Goal: Information Seeking & Learning: Learn about a topic

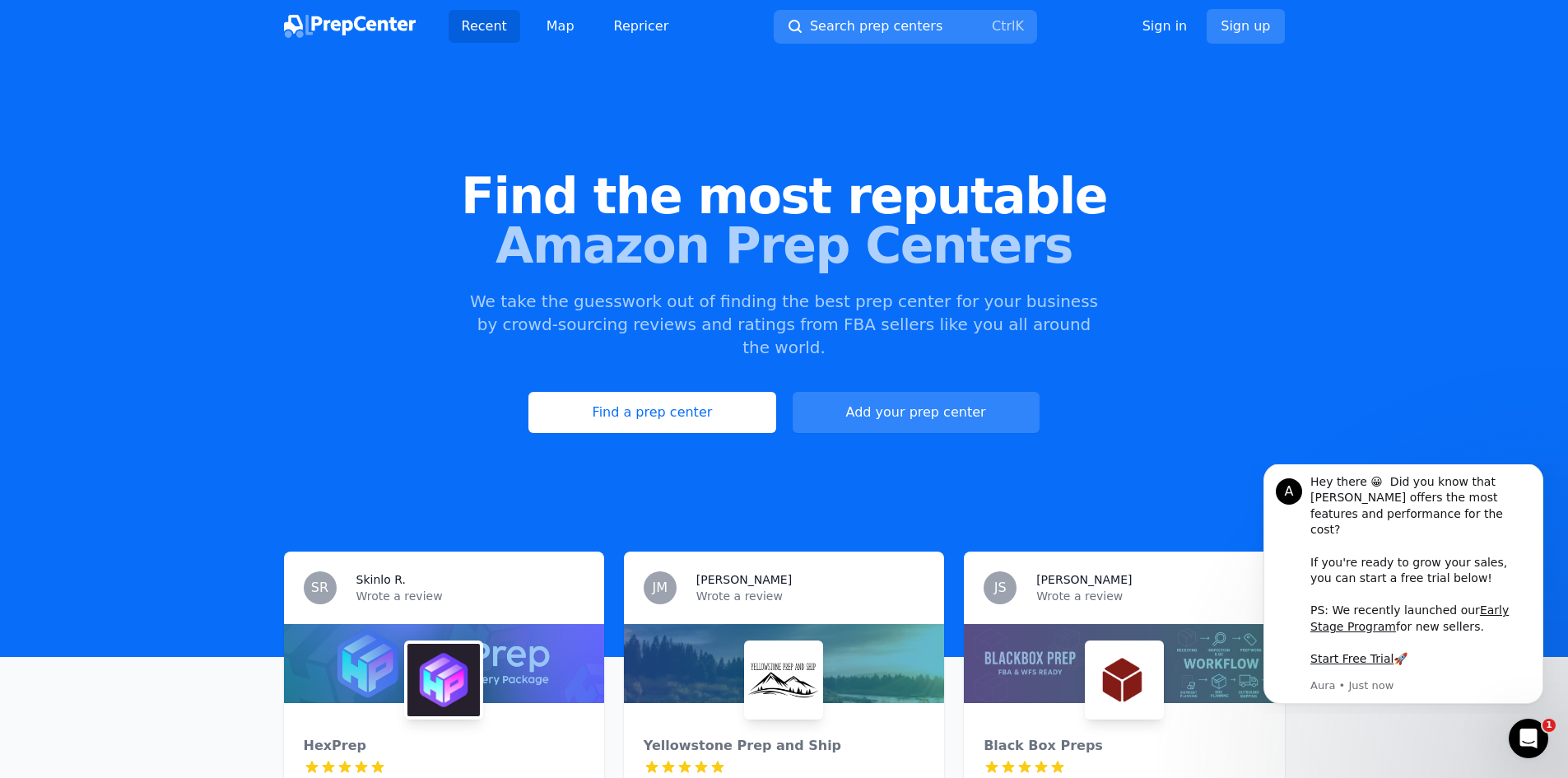
drag, startPoint x: 1290, startPoint y: 347, endPoint x: 754, endPoint y: 58, distance: 608.9
click at [1275, 333] on div "Find the most reputable Amazon Prep Centers We take the guesswork out of findin…" at bounding box center [784, 302] width 1568 height 446
click at [569, 29] on link "Map" at bounding box center [560, 26] width 55 height 33
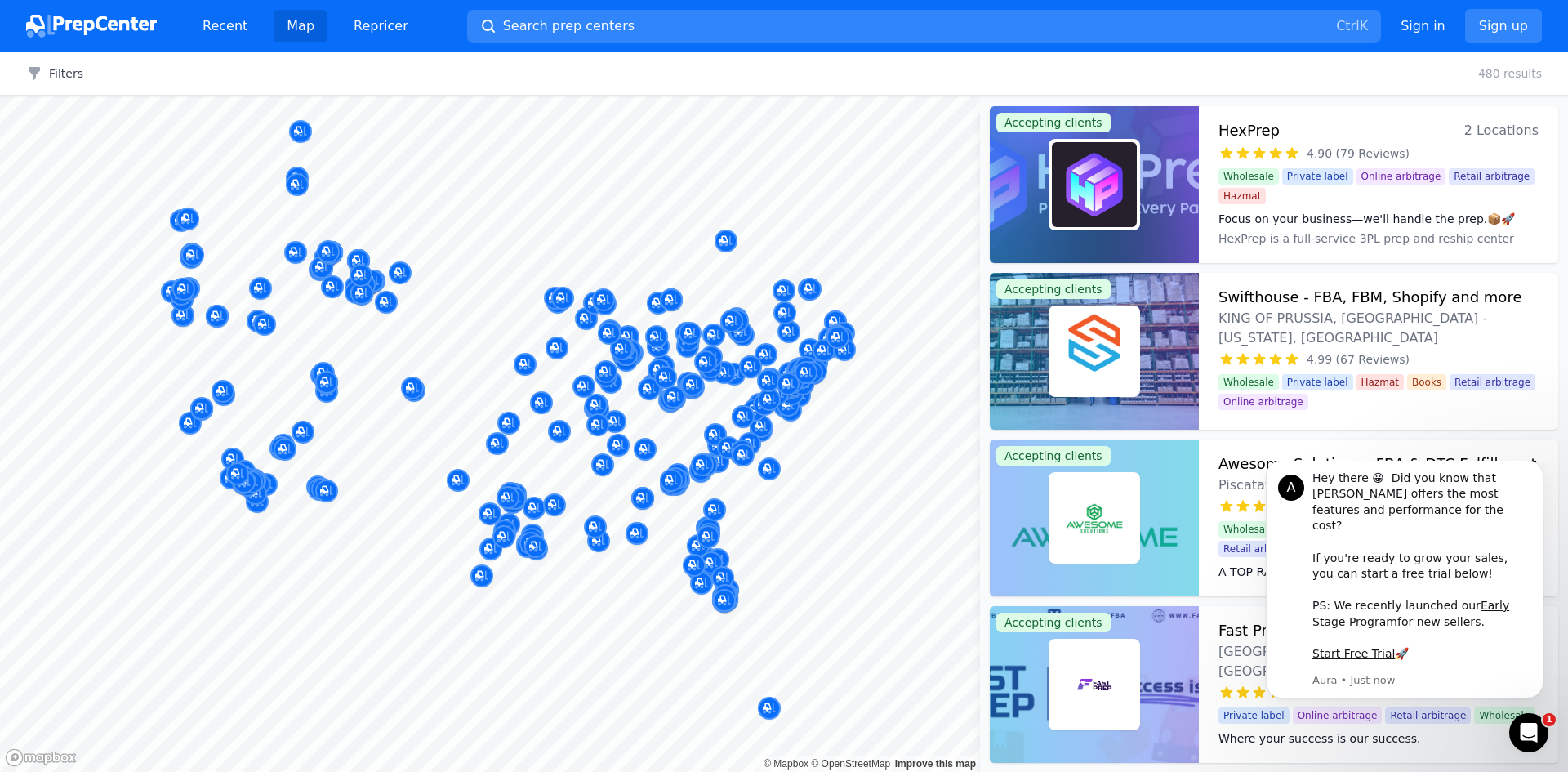
click at [807, 374] on div at bounding box center [777, 375] width 314 height 13
click at [813, 375] on div "Bridge FBA Prep Marietta, GA, US No reviews" at bounding box center [670, 413] width 314 height 111
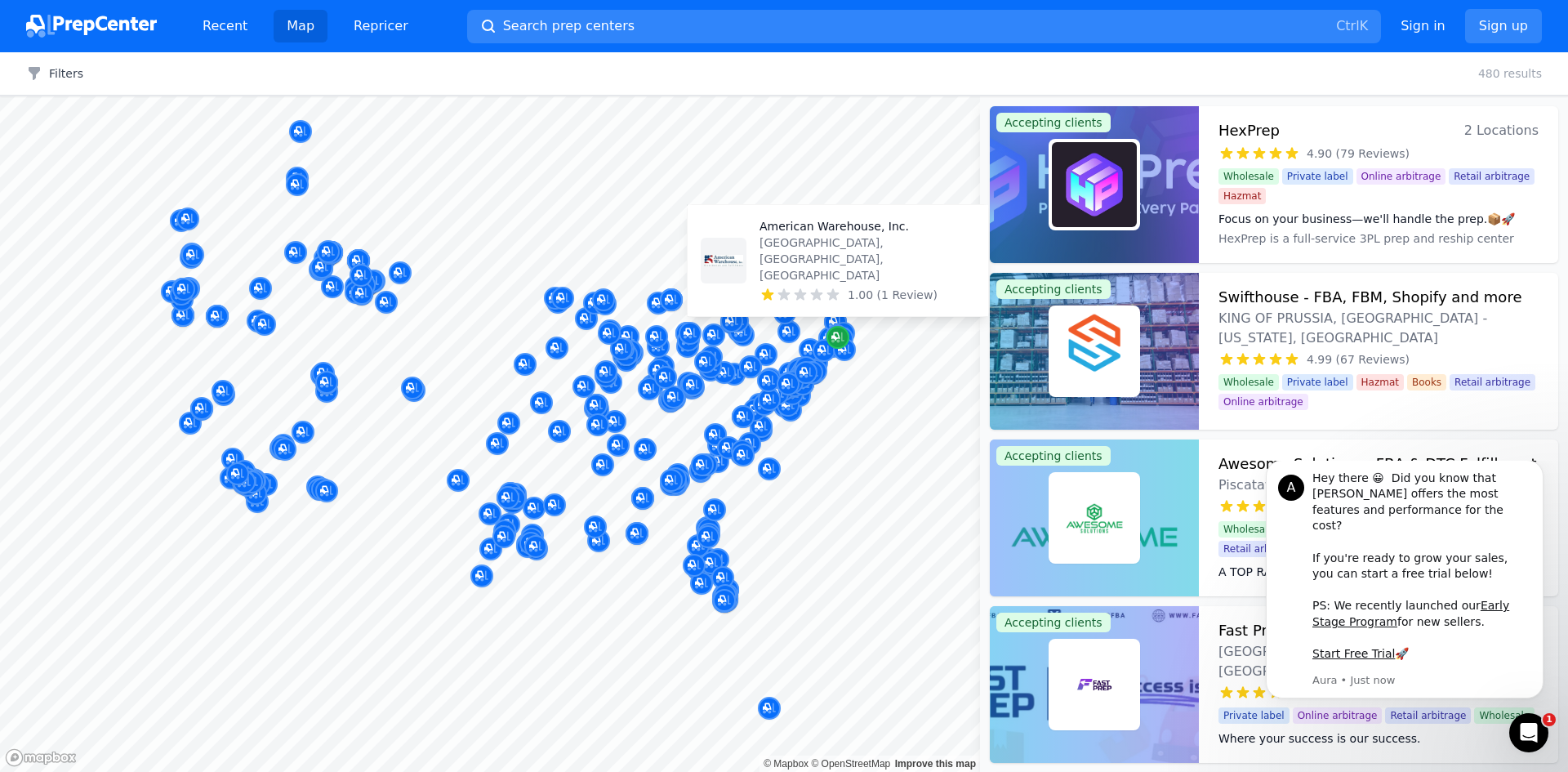
click at [836, 339] on icon "Map marker" at bounding box center [835, 336] width 8 height 8
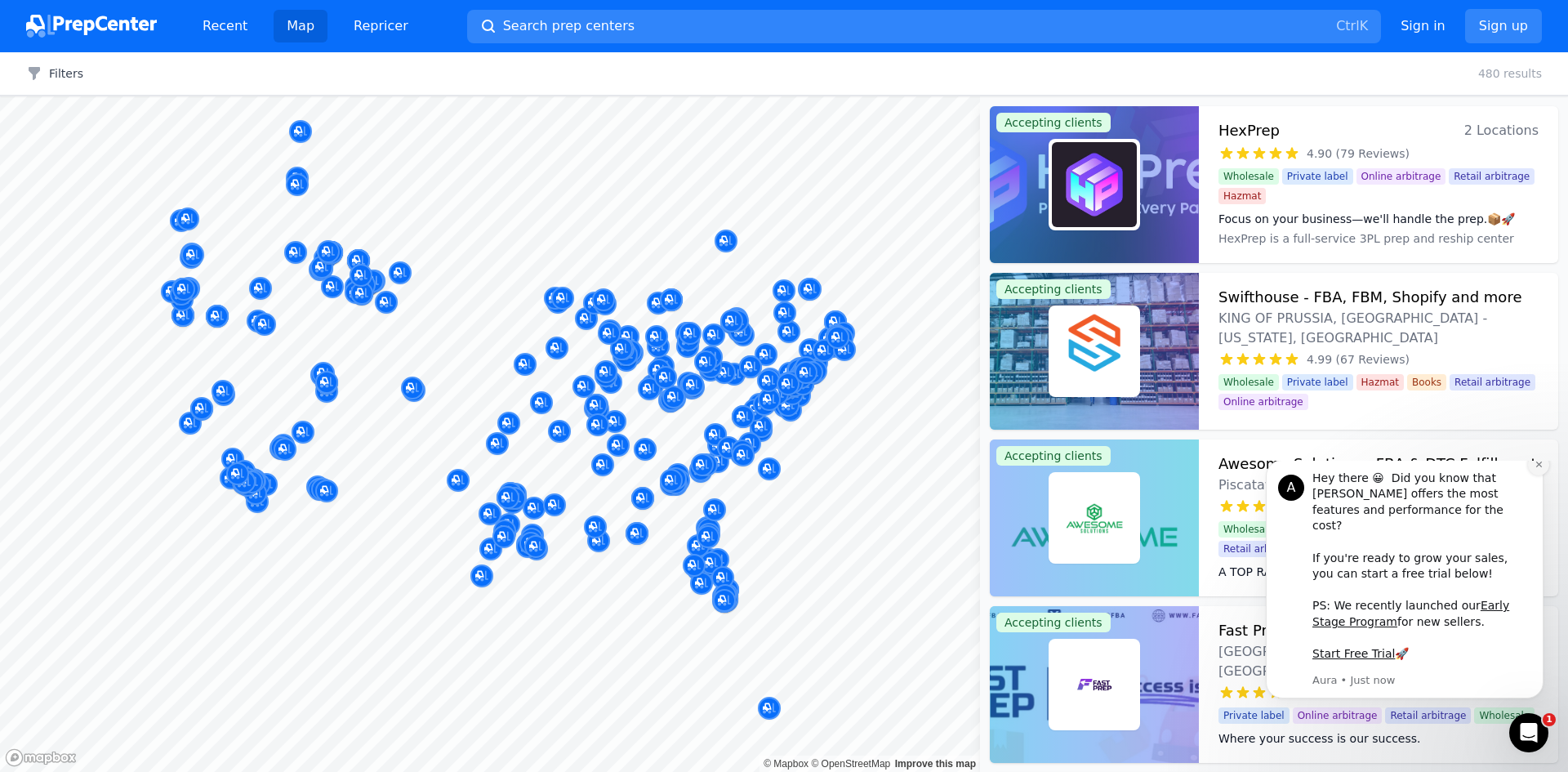
click at [1539, 467] on icon "Dismiss notification" at bounding box center [1538, 464] width 6 height 6
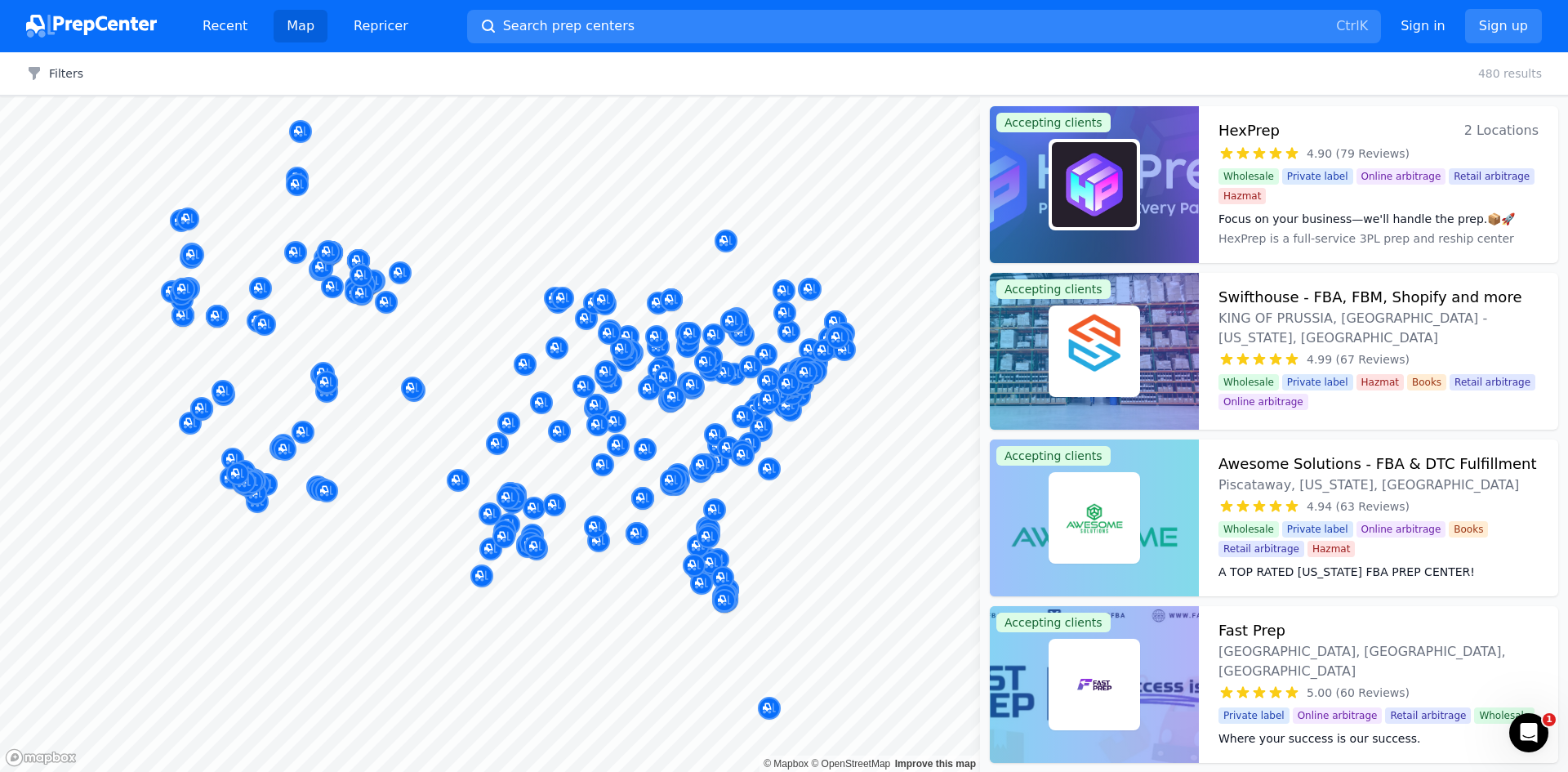
click at [836, 335] on div at bounding box center [843, 331] width 314 height 13
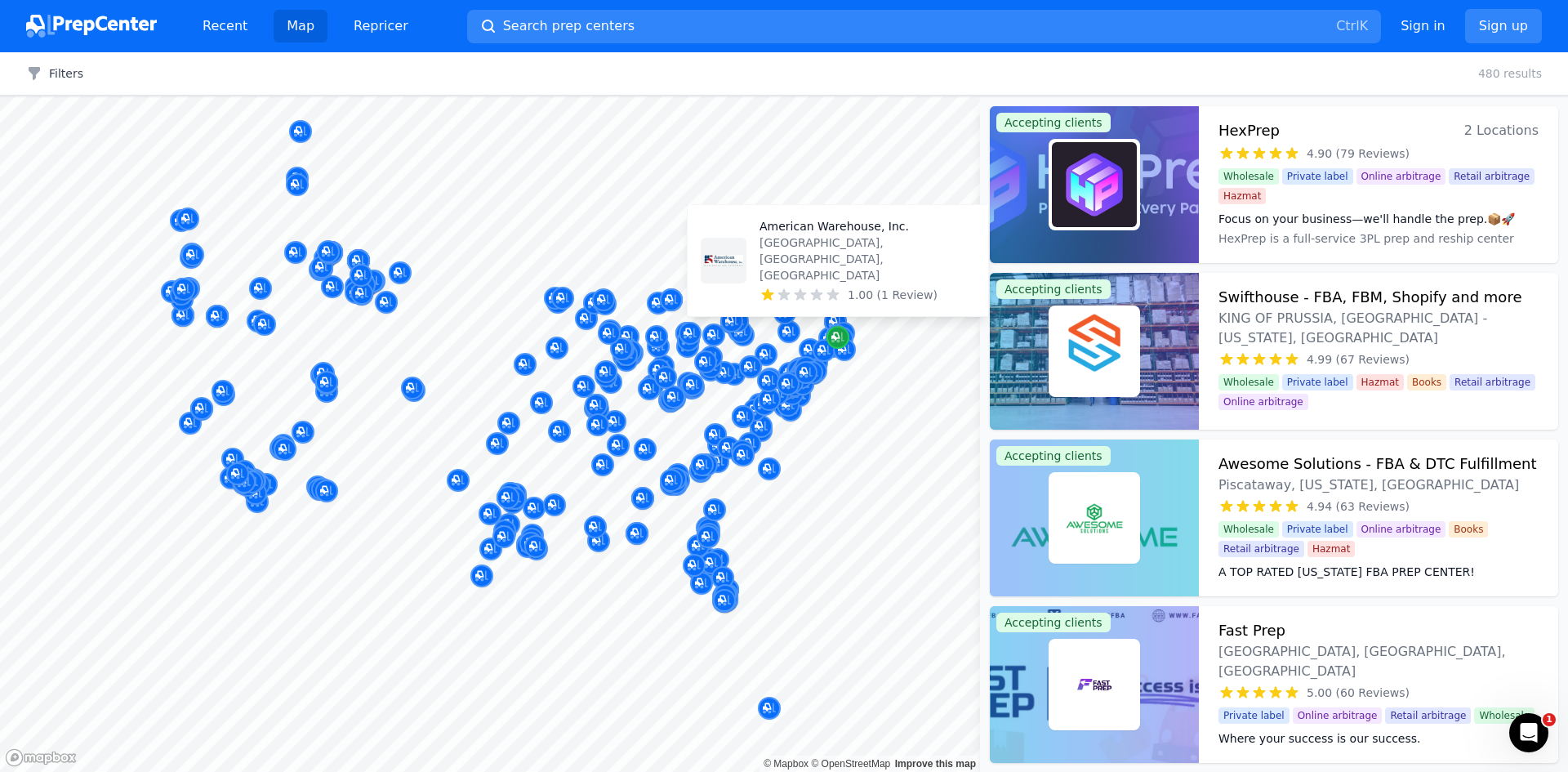
click at [836, 341] on icon "Map marker" at bounding box center [837, 337] width 13 height 17
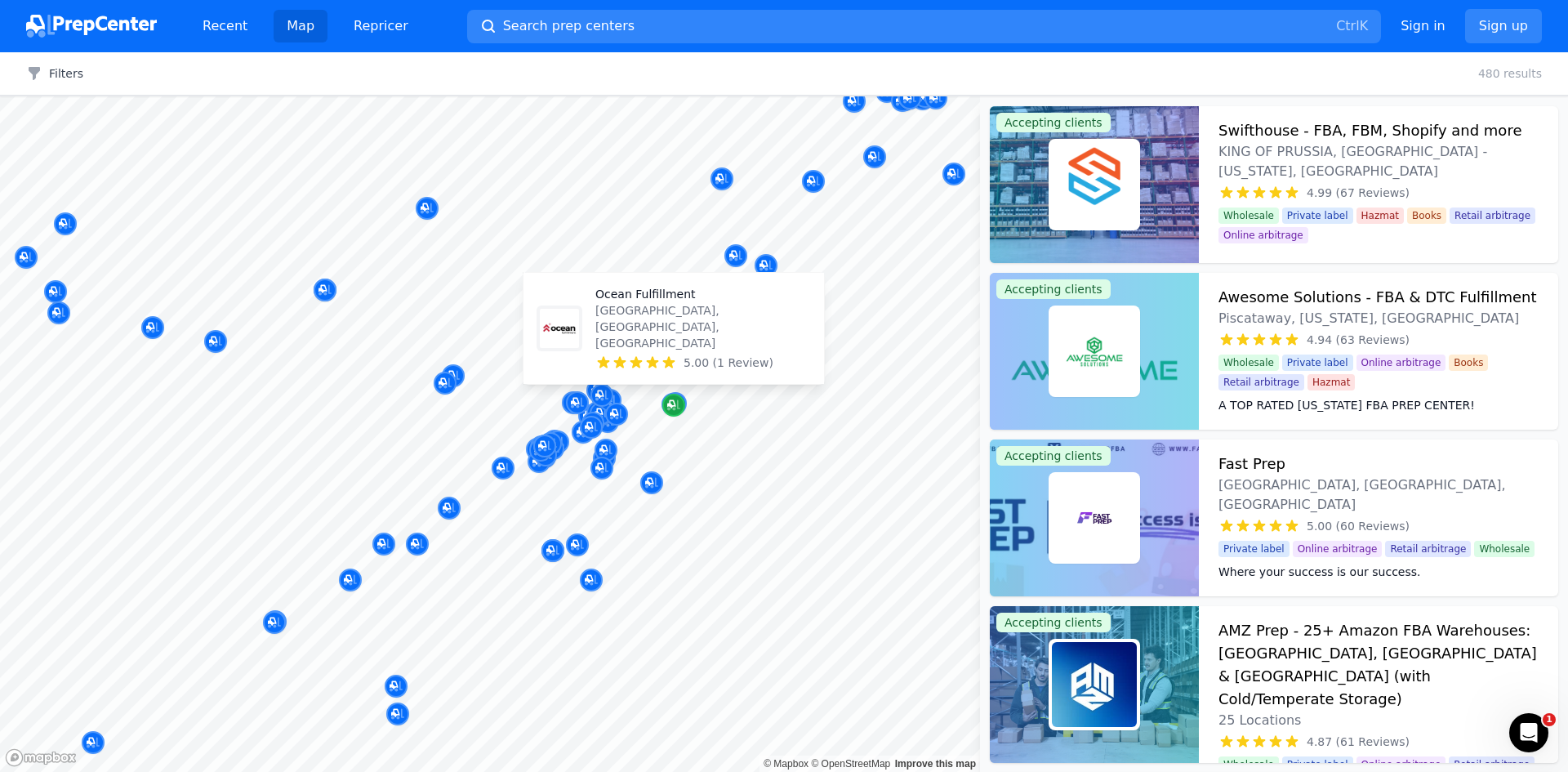
click at [670, 401] on icon "Map marker" at bounding box center [671, 404] width 8 height 8
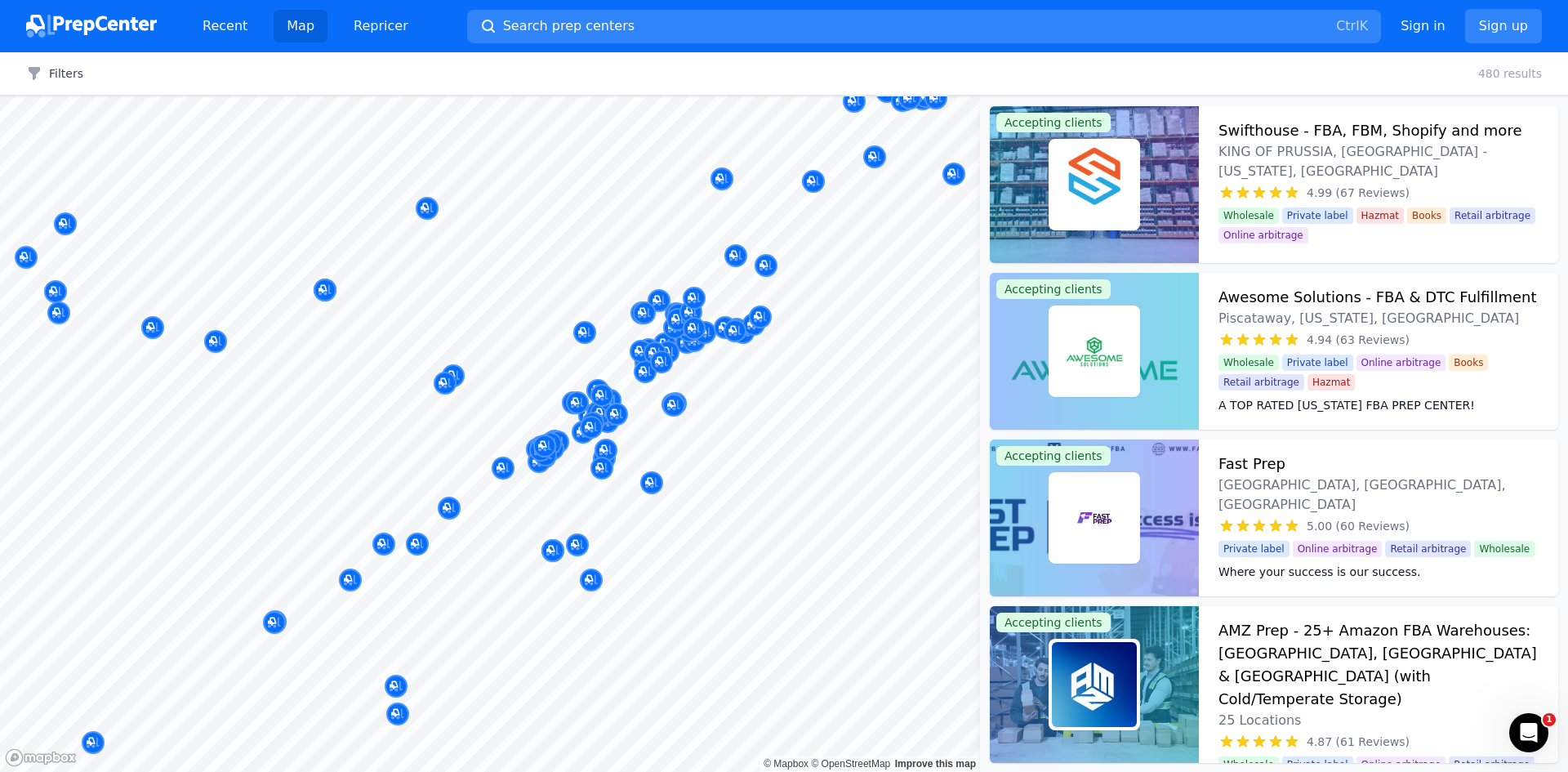
click at [673, 411] on div at bounding box center [761, 408] width 314 height 13
click at [673, 407] on div at bounding box center [761, 408] width 314 height 13
click at [673, 402] on div at bounding box center [761, 408] width 314 height 13
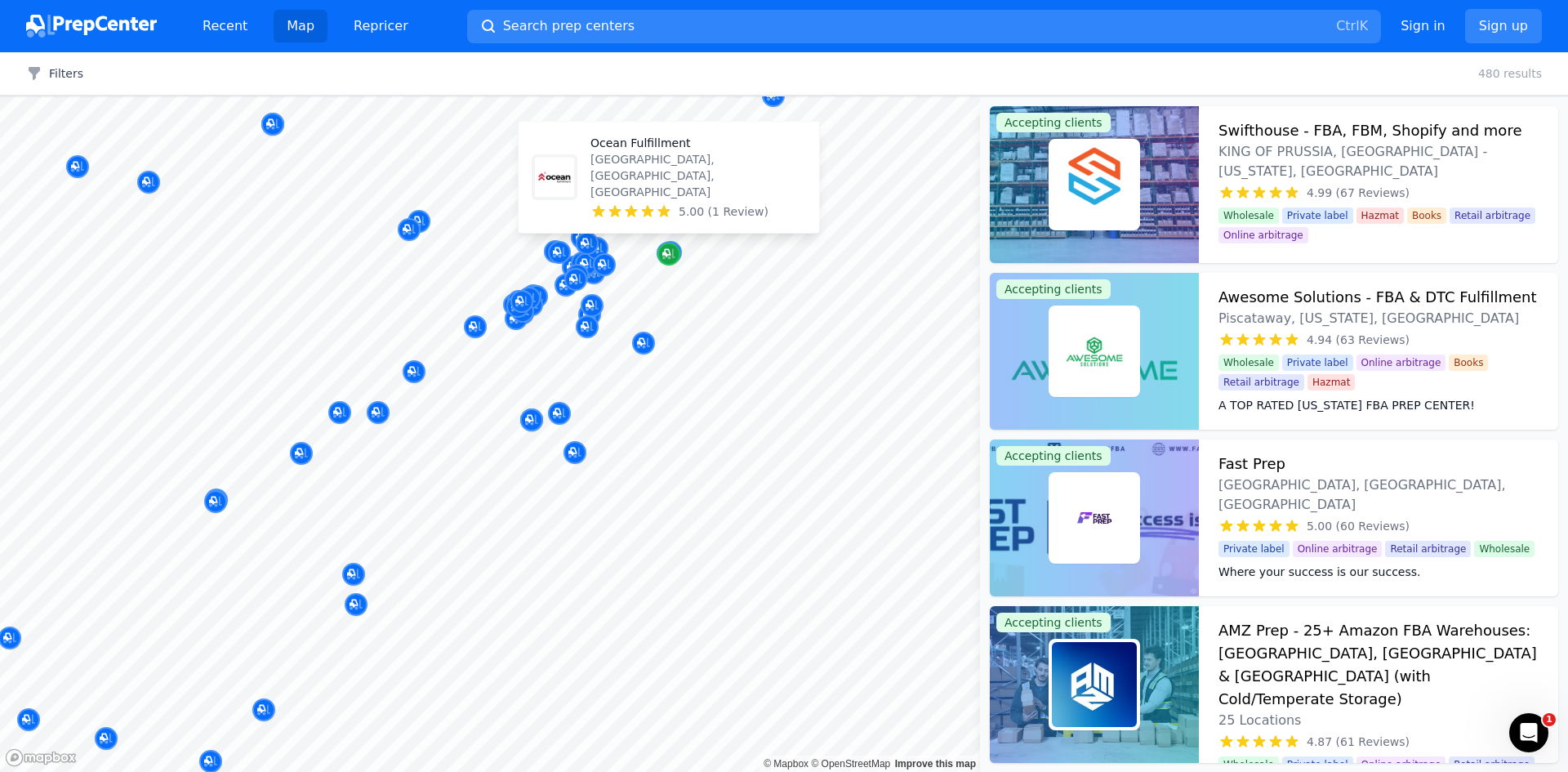
click at [673, 252] on icon "Map marker" at bounding box center [668, 254] width 13 height 17
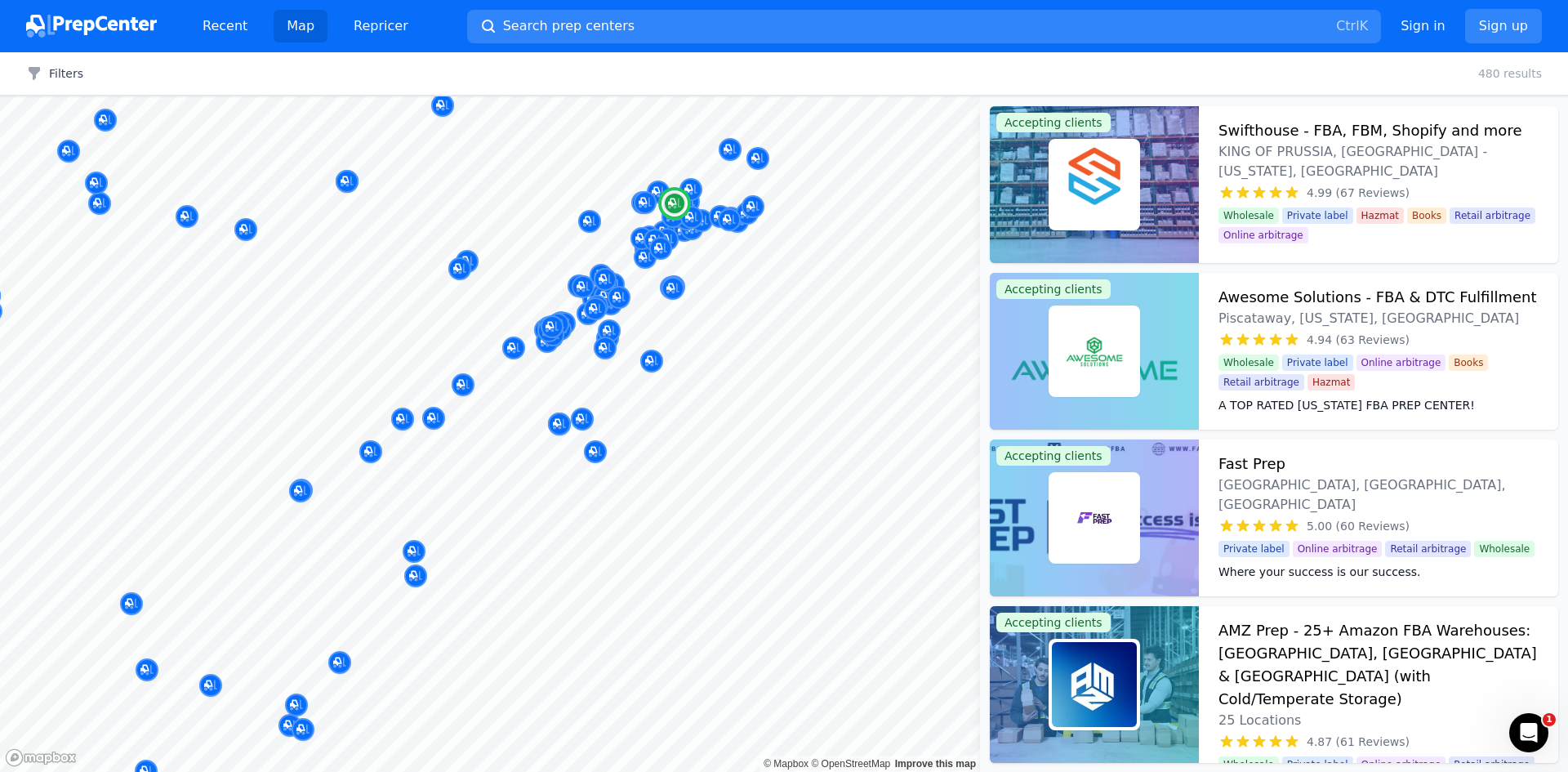
click at [1072, 530] on img at bounding box center [1094, 517] width 85 height 85
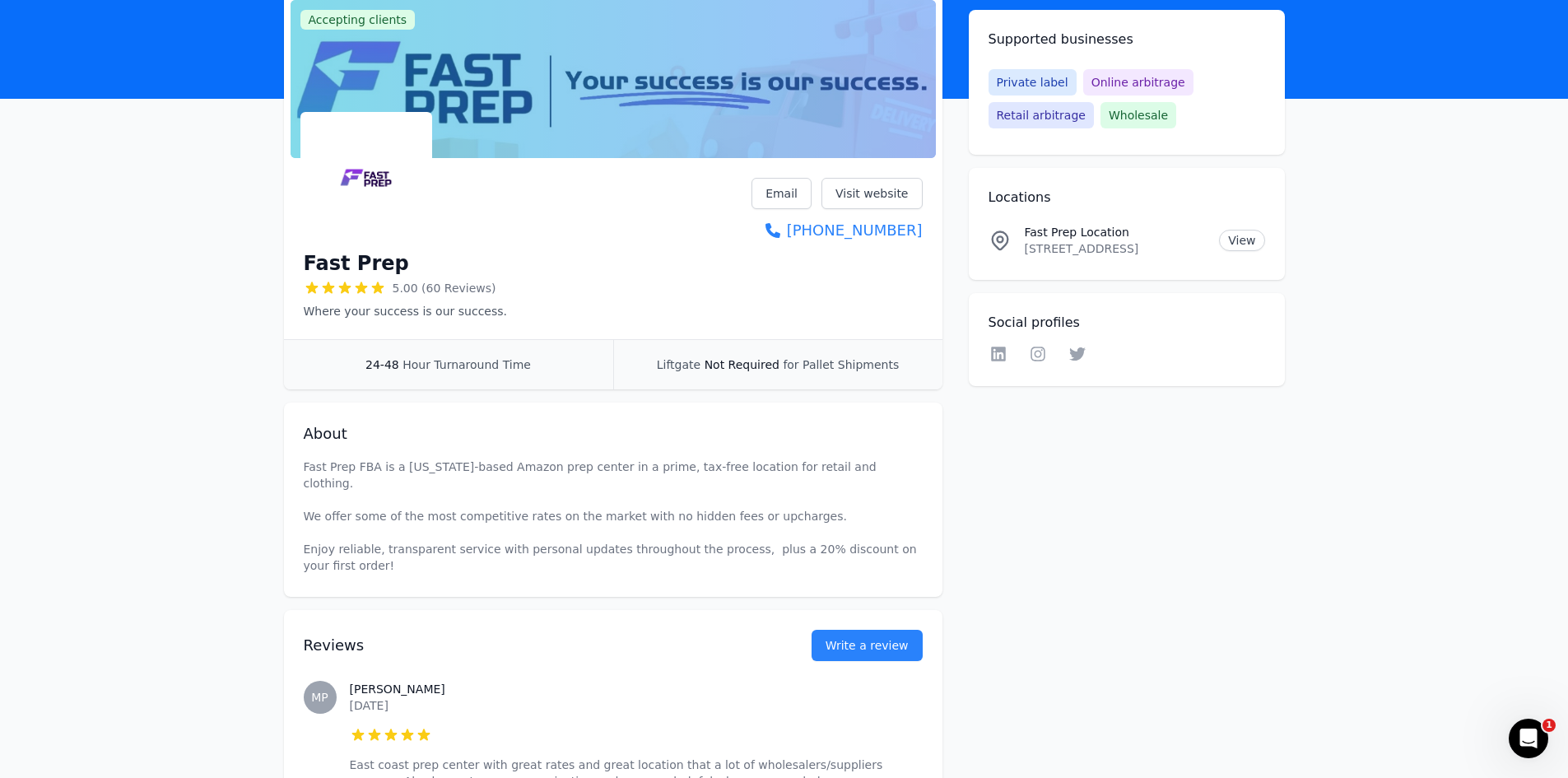
scroll to position [82, 0]
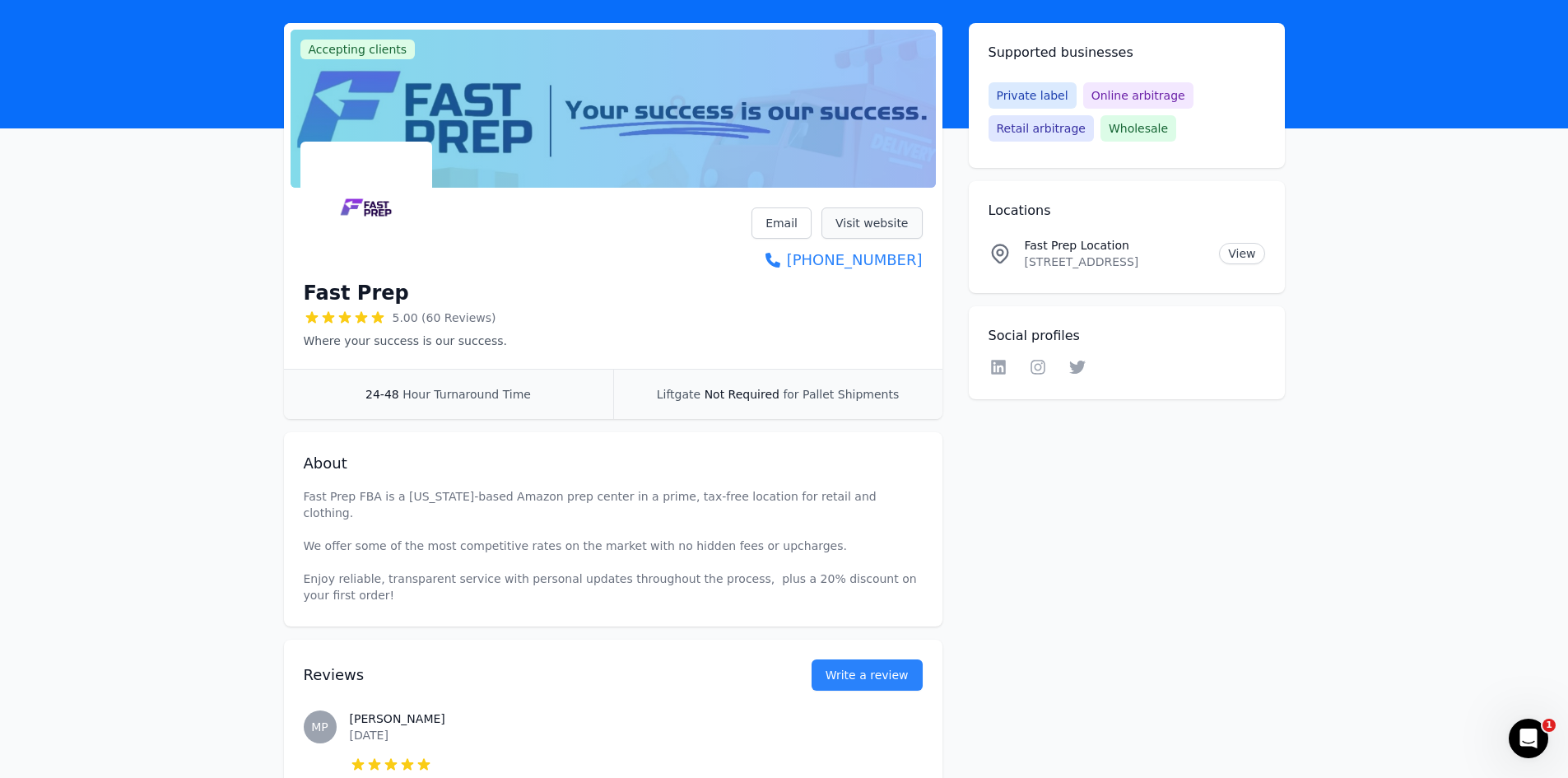
click at [900, 221] on link "Visit website" at bounding box center [872, 223] width 101 height 32
